Goal: Information Seeking & Learning: Learn about a topic

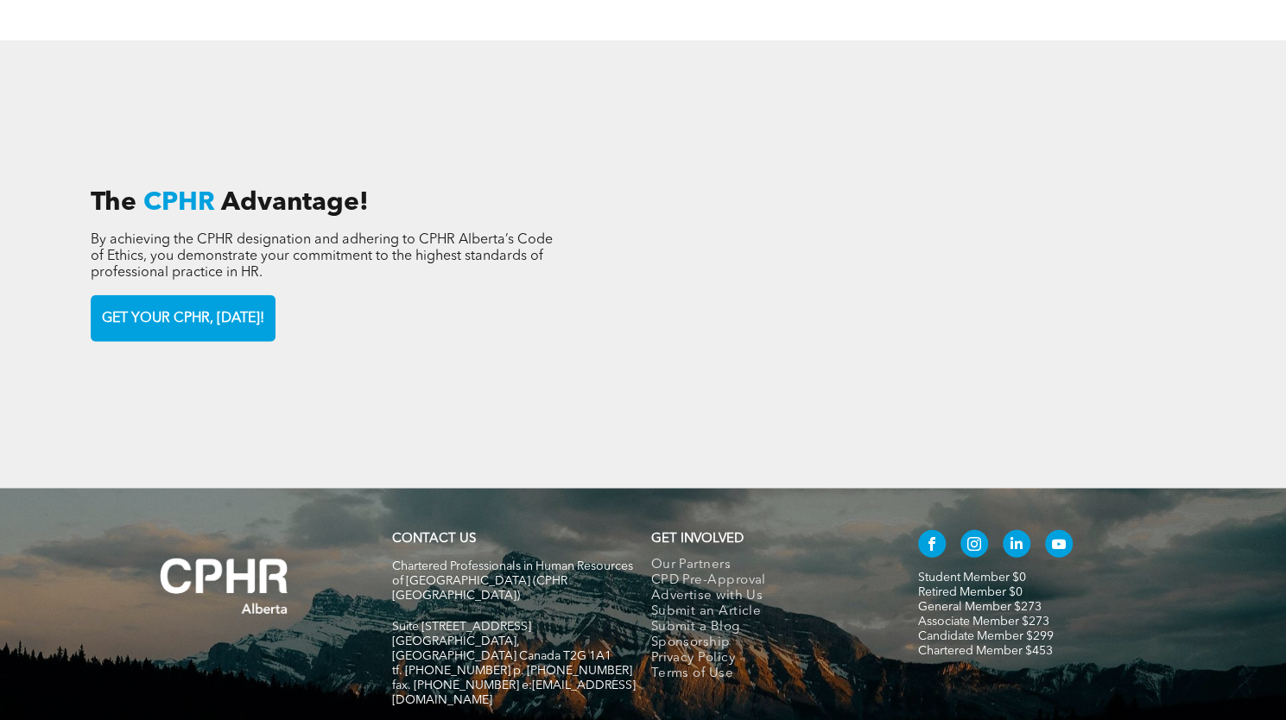
scroll to position [2542, 0]
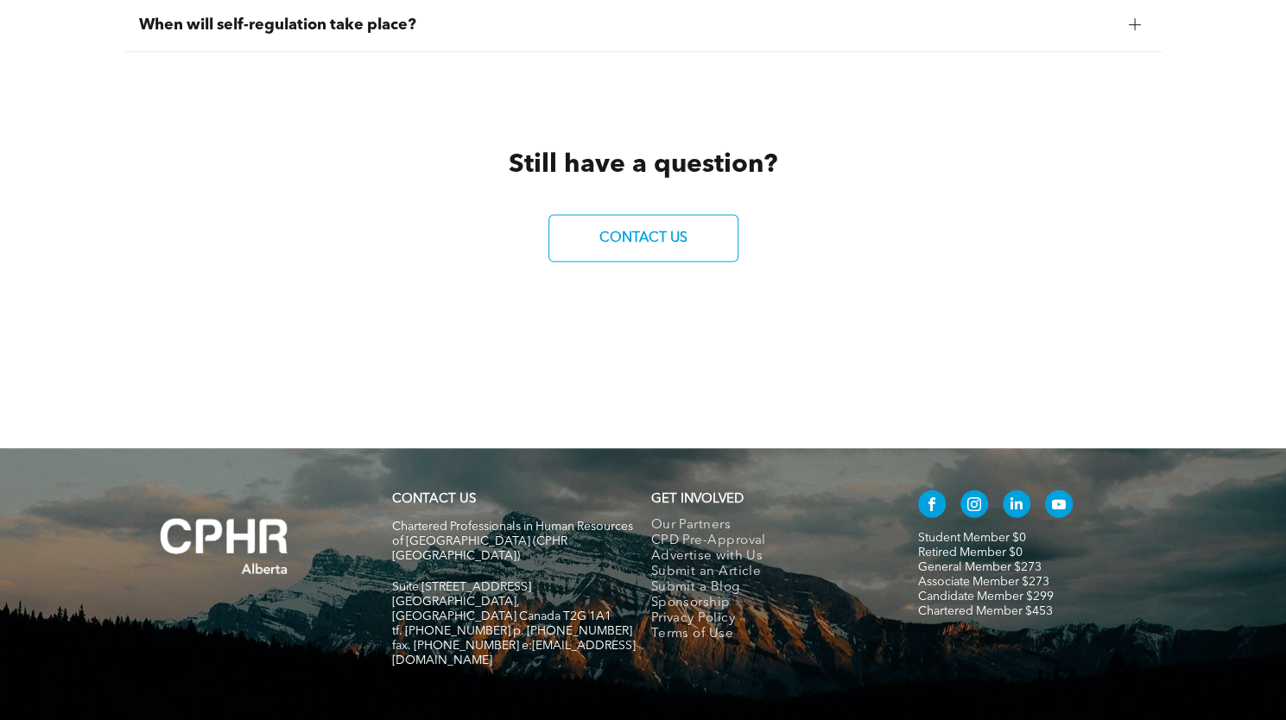
scroll to position [2073, 0]
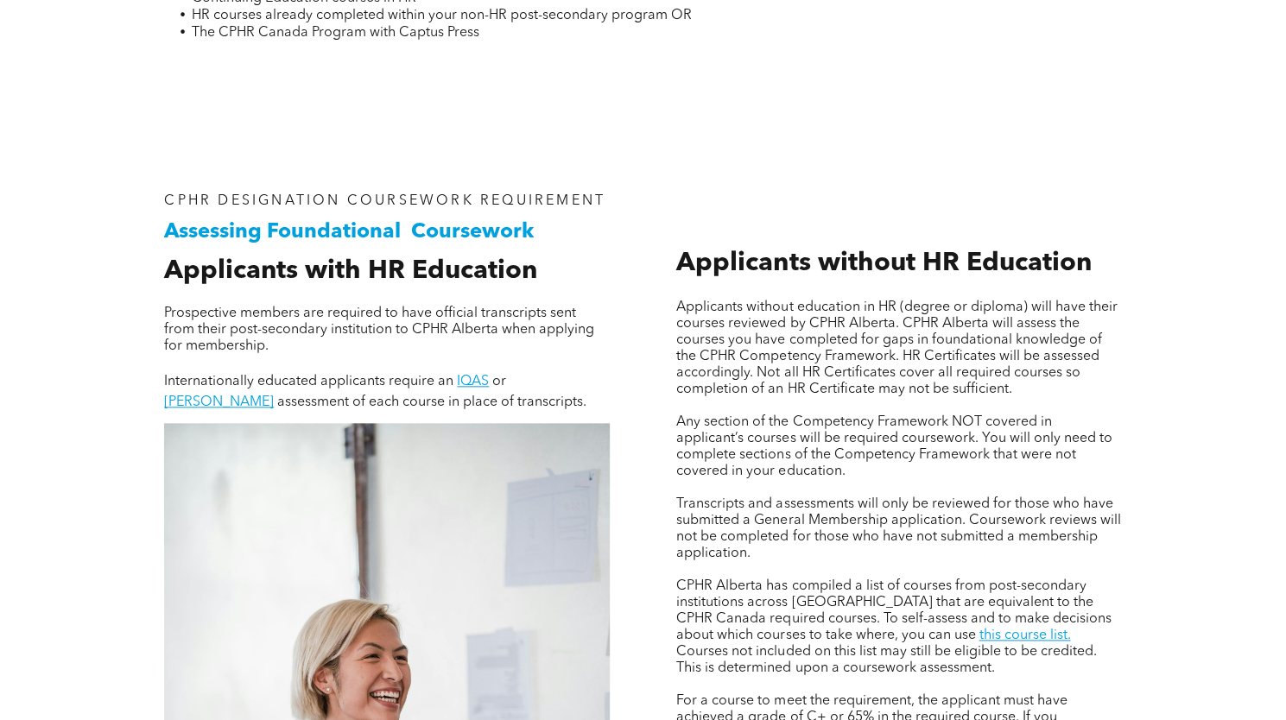
scroll to position [2255, 0]
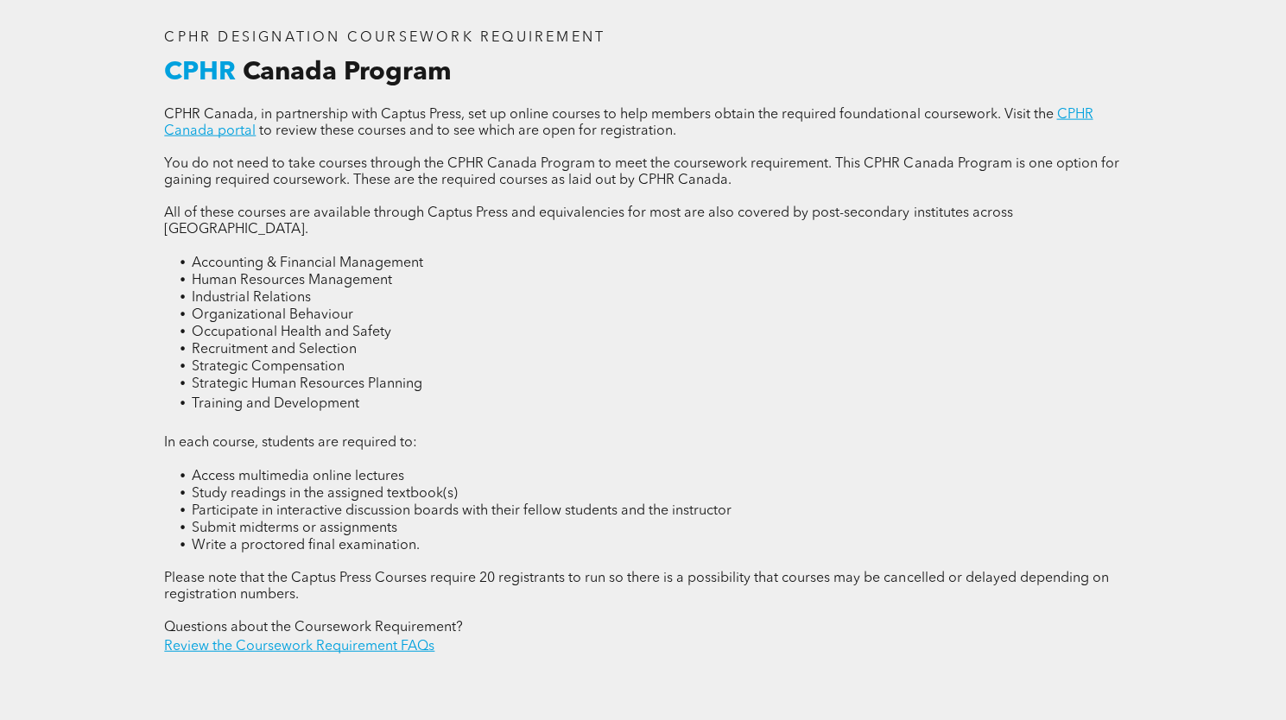
click at [352, 246] on p at bounding box center [642, 246] width 957 height 16
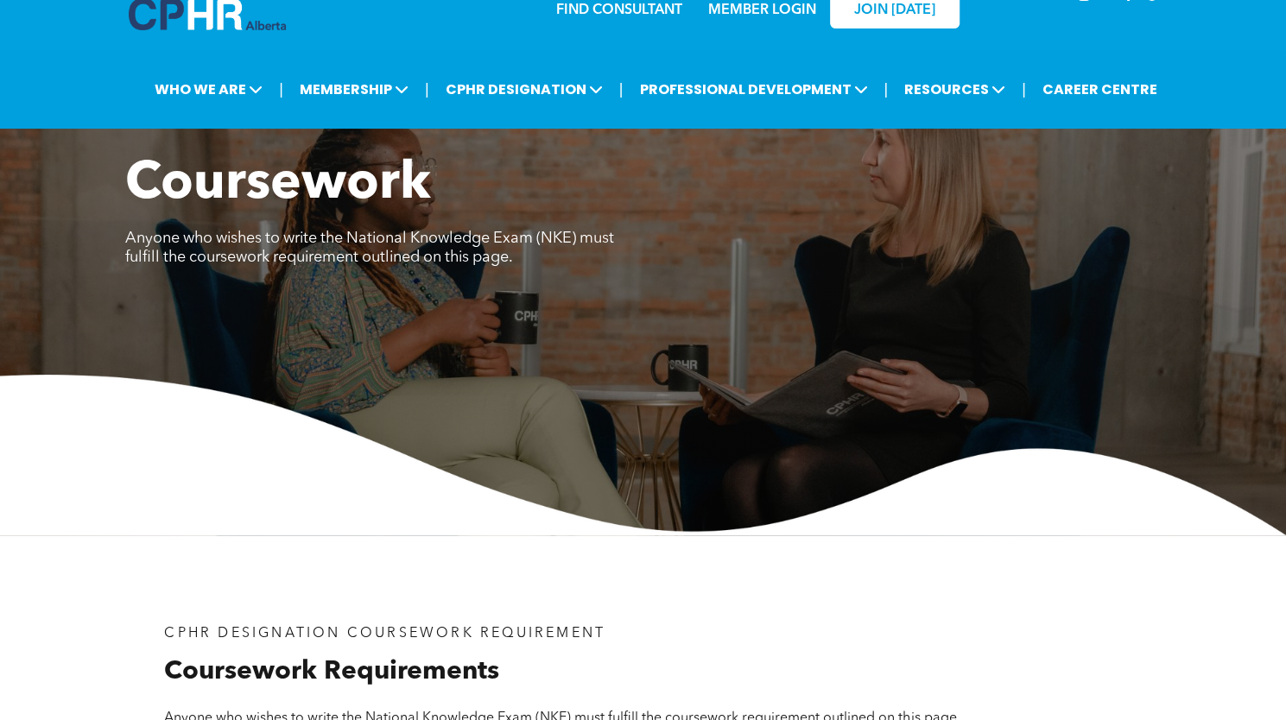
scroll to position [0, 0]
